Goal: Navigation & Orientation: Find specific page/section

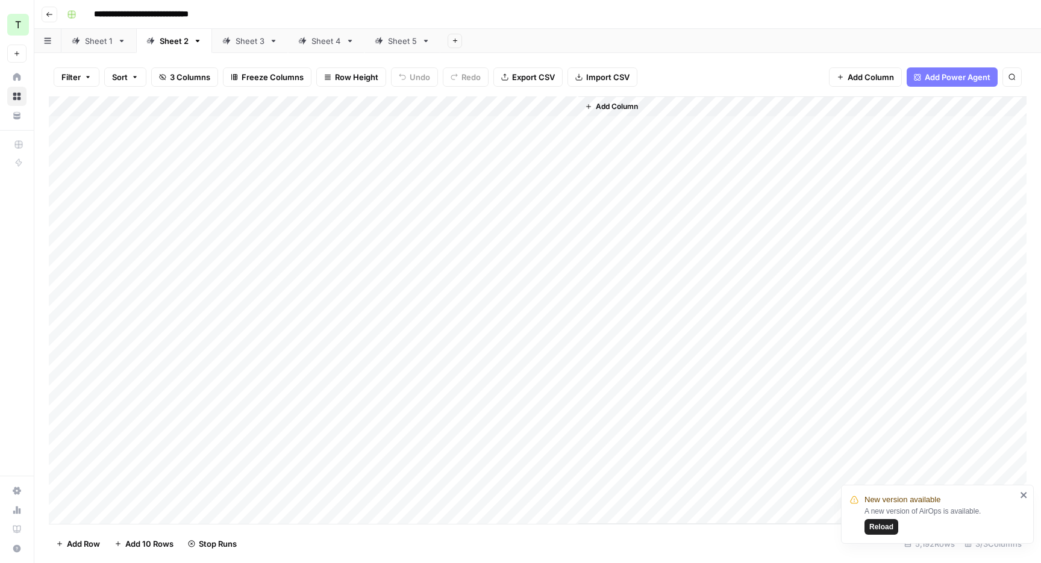
click at [108, 37] on div "Sheet 1" at bounding box center [99, 41] width 28 height 12
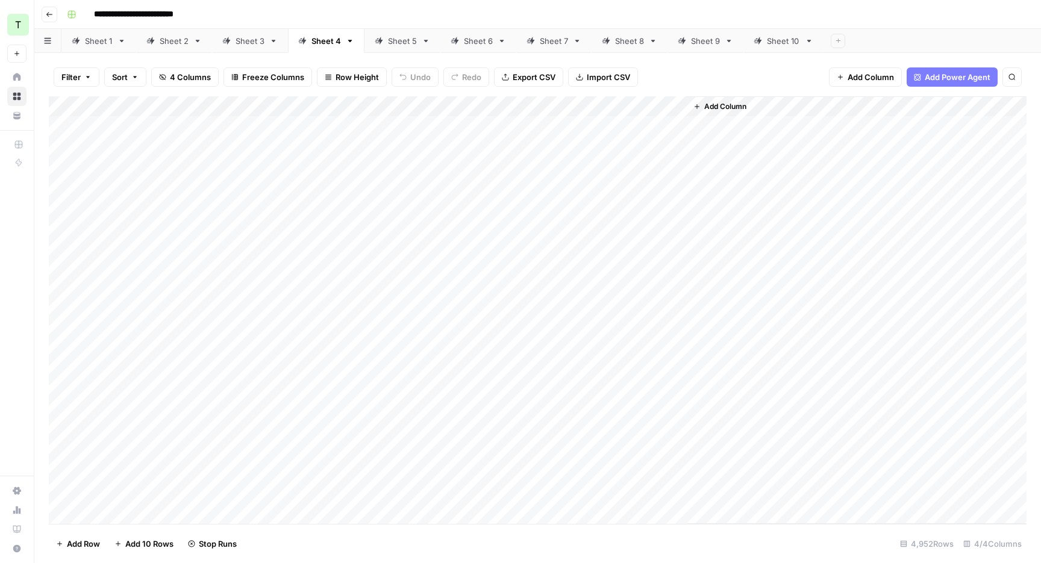
click at [397, 42] on div "Sheet 5" at bounding box center [402, 41] width 29 height 12
click at [324, 42] on div "Sheet 4" at bounding box center [327, 41] width 30 height 12
click at [698, 39] on div "Sheet 9" at bounding box center [705, 41] width 29 height 12
click at [622, 42] on div "Sheet 8" at bounding box center [629, 41] width 29 height 12
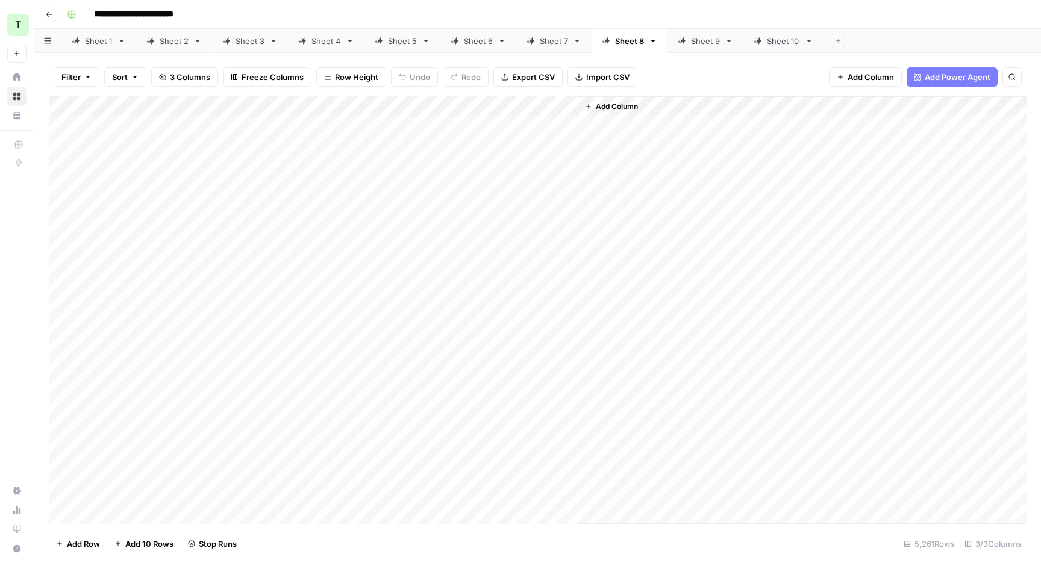
click at [545, 38] on div "Sheet 7" at bounding box center [554, 41] width 28 height 12
click at [480, 45] on div "Sheet 6" at bounding box center [478, 41] width 29 height 12
click at [403, 38] on div "Sheet 5" at bounding box center [402, 41] width 29 height 12
